Goal: Navigation & Orientation: Understand site structure

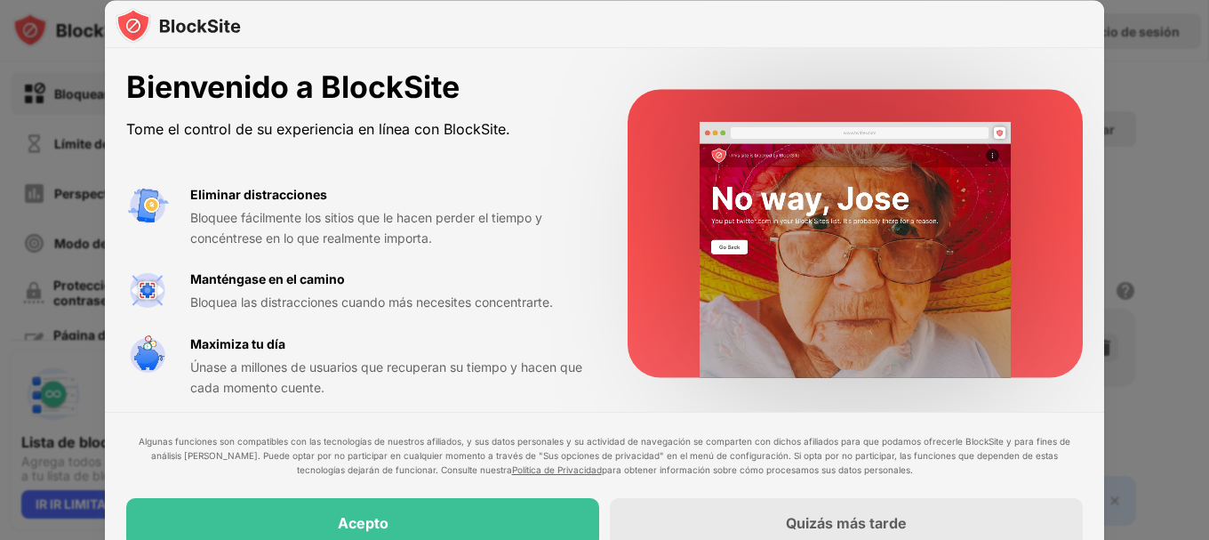
click at [991, 203] on video at bounding box center [856, 250] width 358 height 256
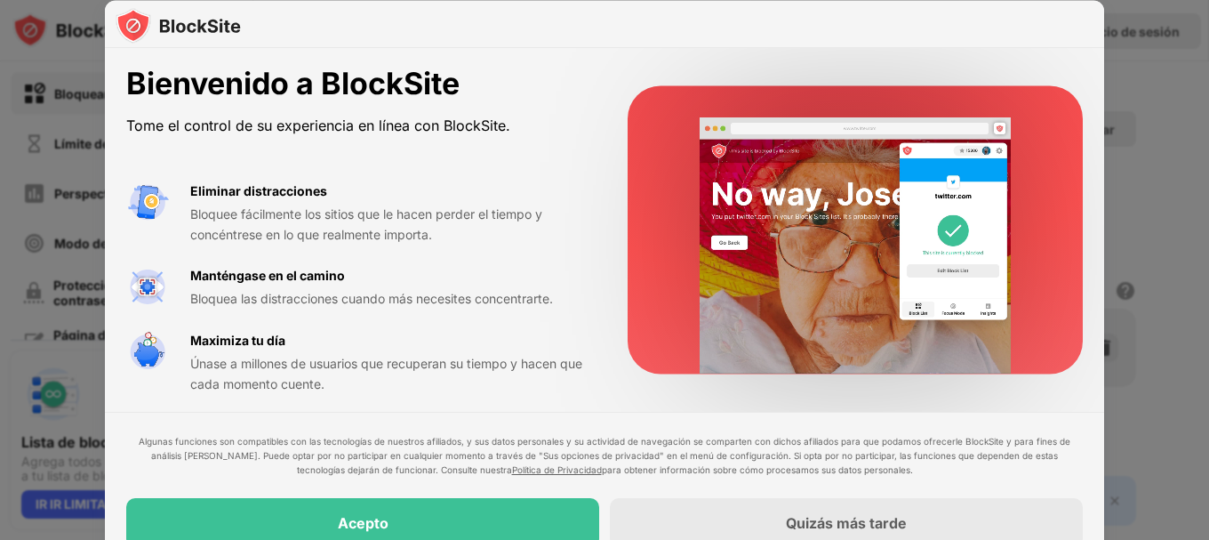
scroll to position [9, 0]
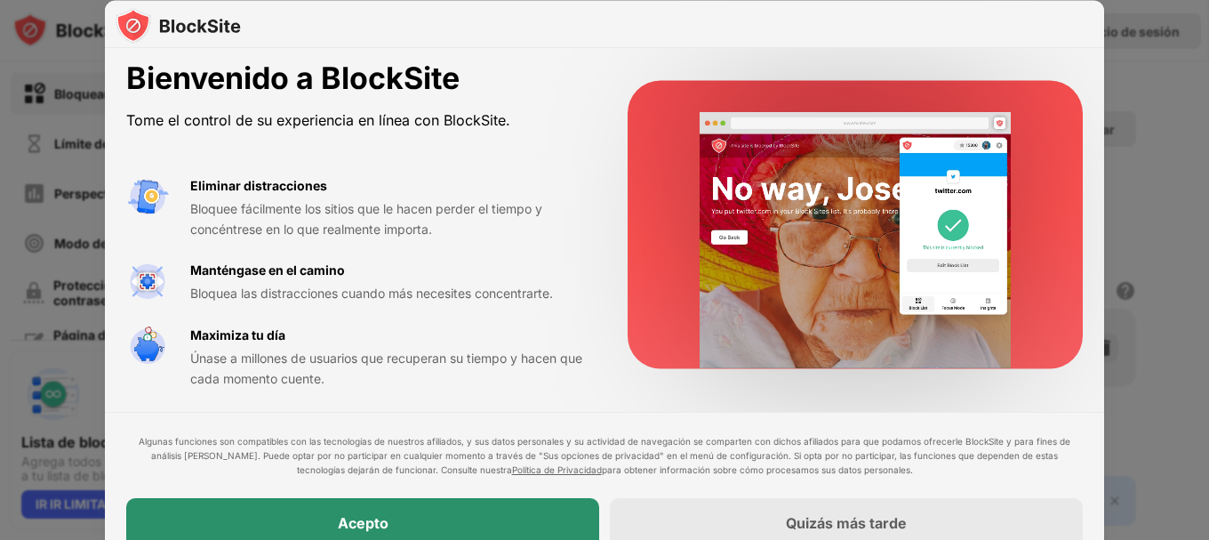
click at [353, 508] on div "Acepto" at bounding box center [362, 523] width 473 height 50
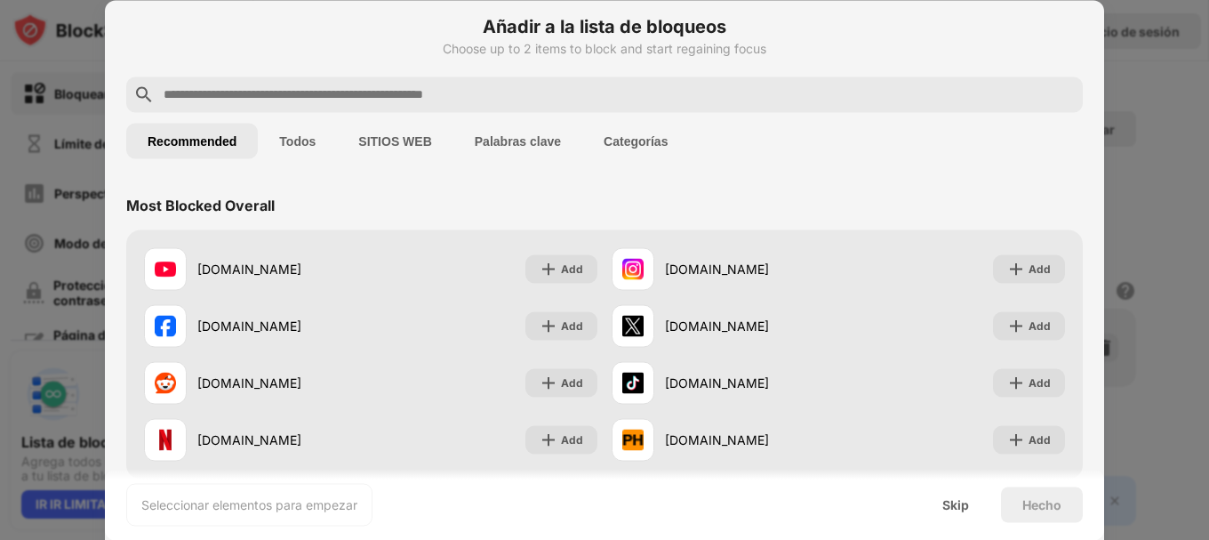
scroll to position [0, 0]
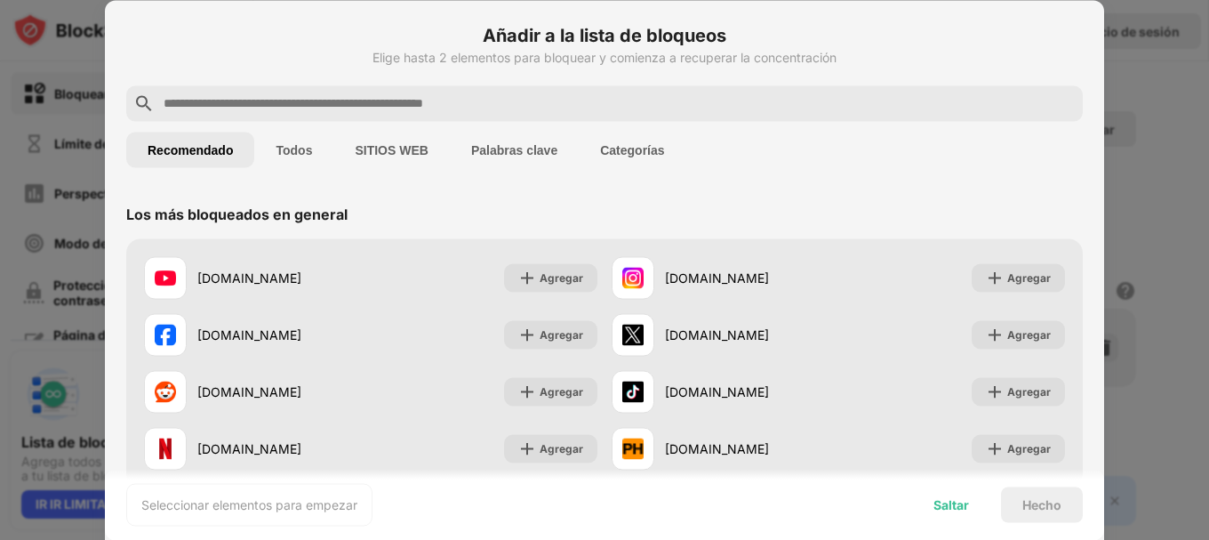
click at [943, 505] on font "Saltar" at bounding box center [952, 503] width 36 height 15
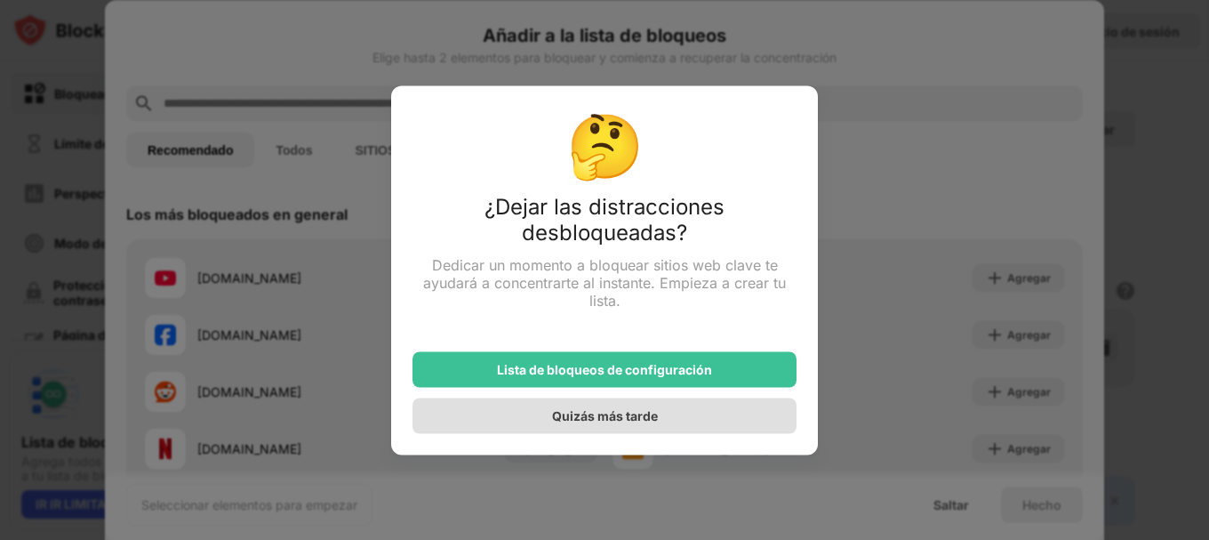
click at [662, 414] on div "Quizás más tarde" at bounding box center [605, 415] width 384 height 36
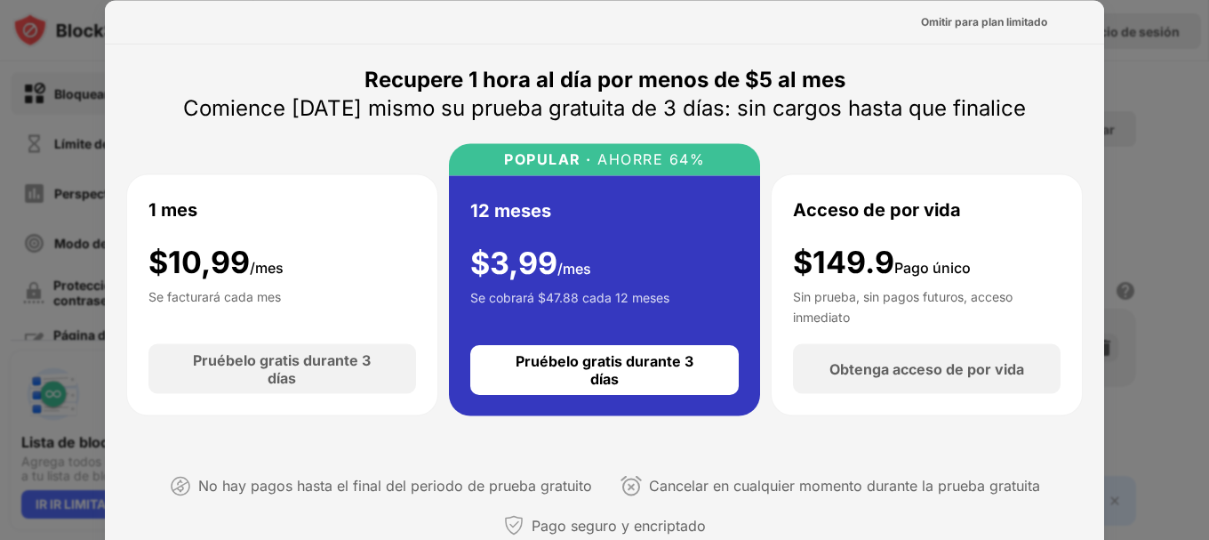
click at [1164, 113] on div at bounding box center [604, 270] width 1209 height 540
click at [997, 27] on font "Omitir para plan limitado" at bounding box center [984, 20] width 126 height 13
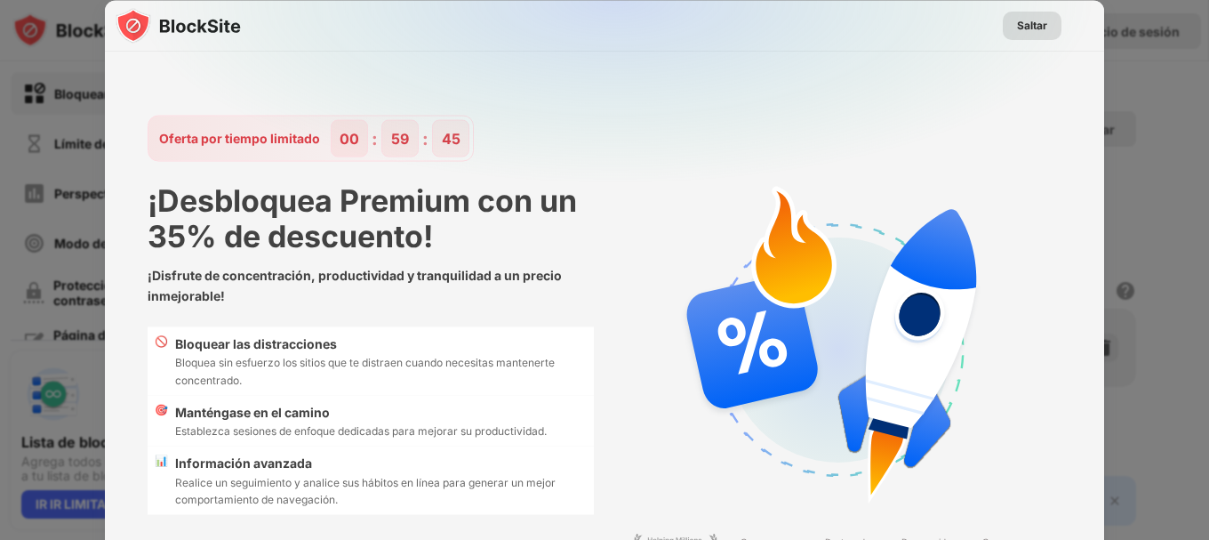
click at [1017, 25] on font "Saltar" at bounding box center [1032, 24] width 30 height 13
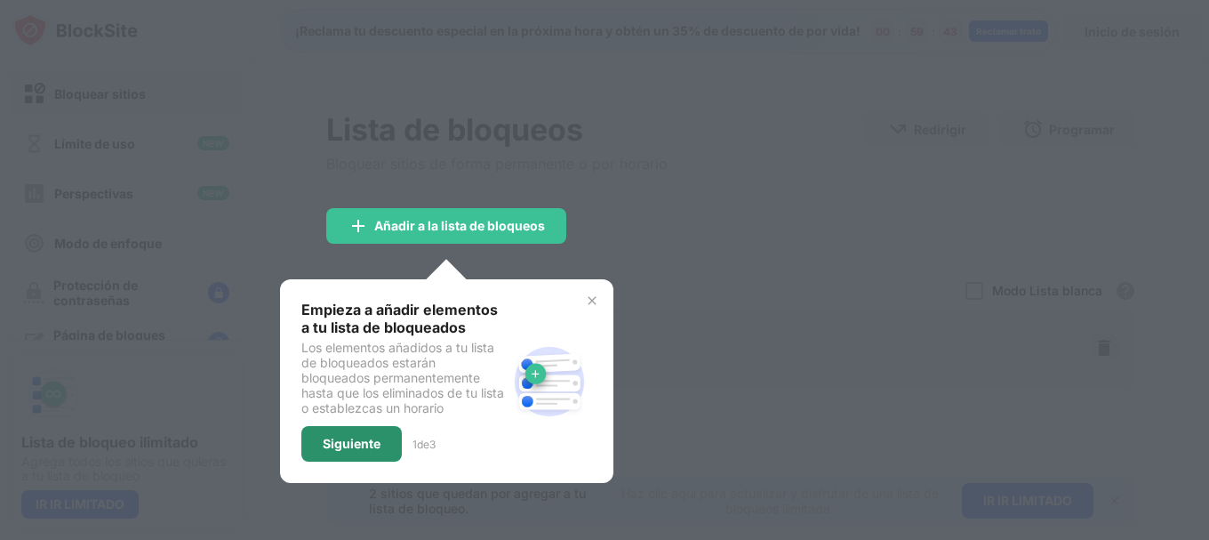
click at [360, 457] on div "Siguiente" at bounding box center [351, 444] width 100 height 36
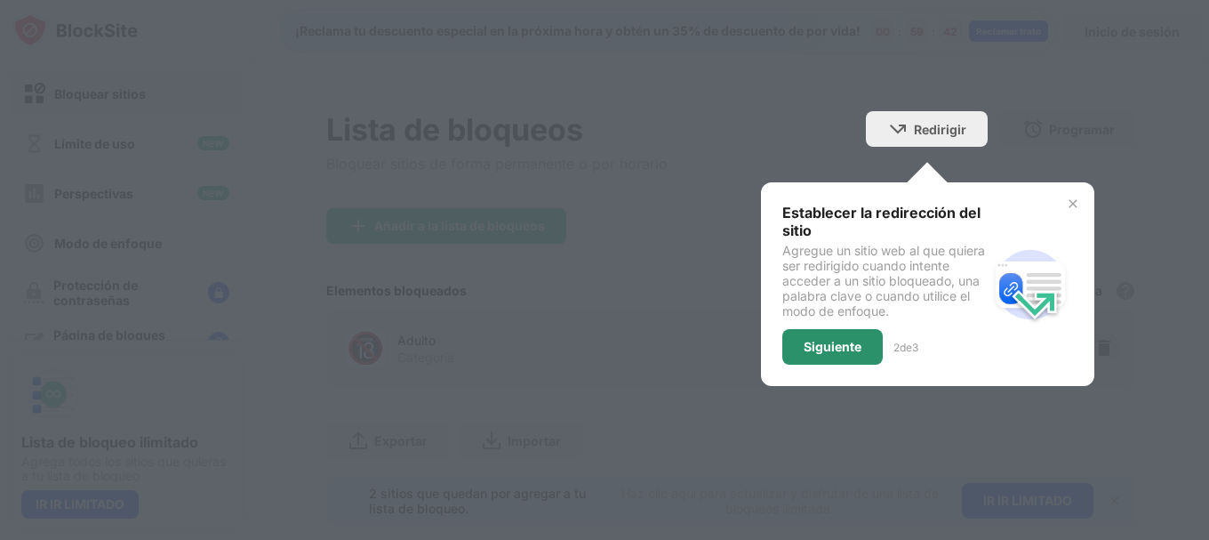
click at [816, 343] on font "Siguiente" at bounding box center [833, 346] width 58 height 15
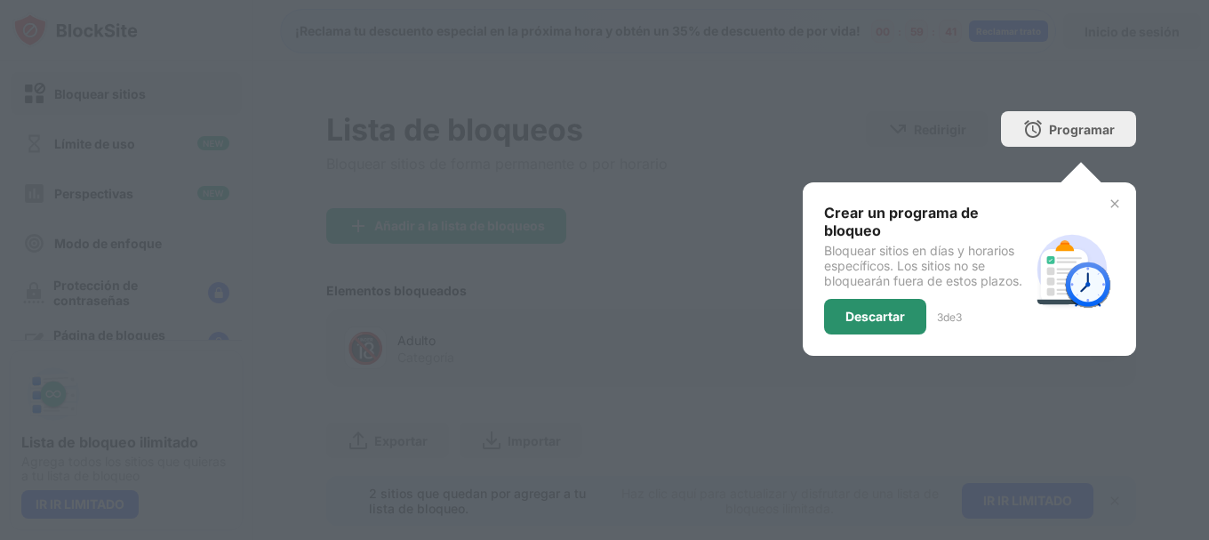
click at [831, 314] on div "Descartar" at bounding box center [875, 317] width 102 height 36
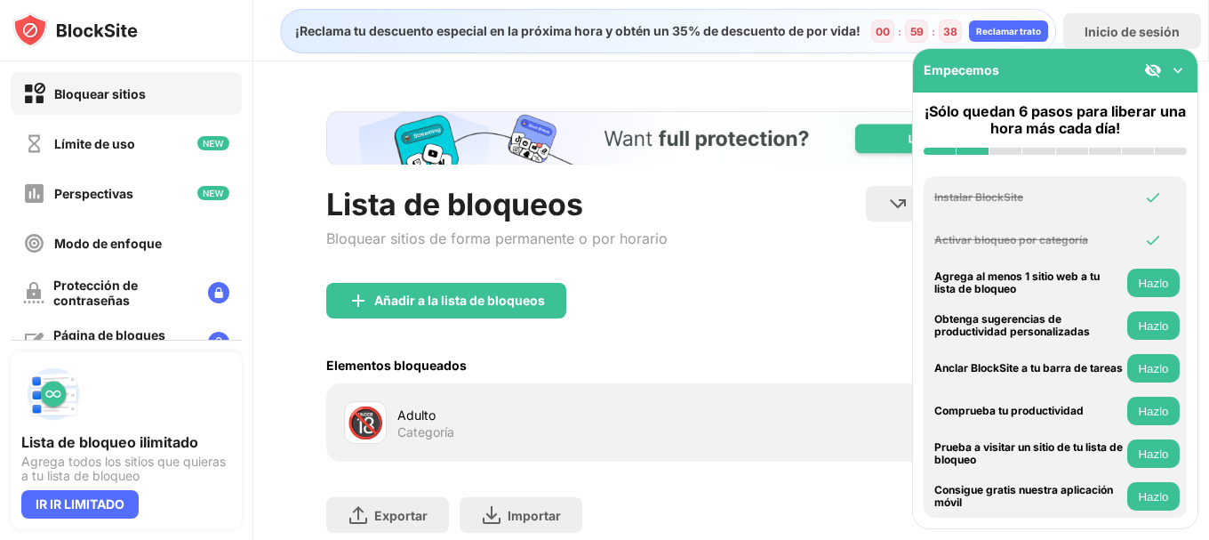
click at [1170, 76] on img at bounding box center [1178, 70] width 18 height 18
